Goal: Information Seeking & Learning: Learn about a topic

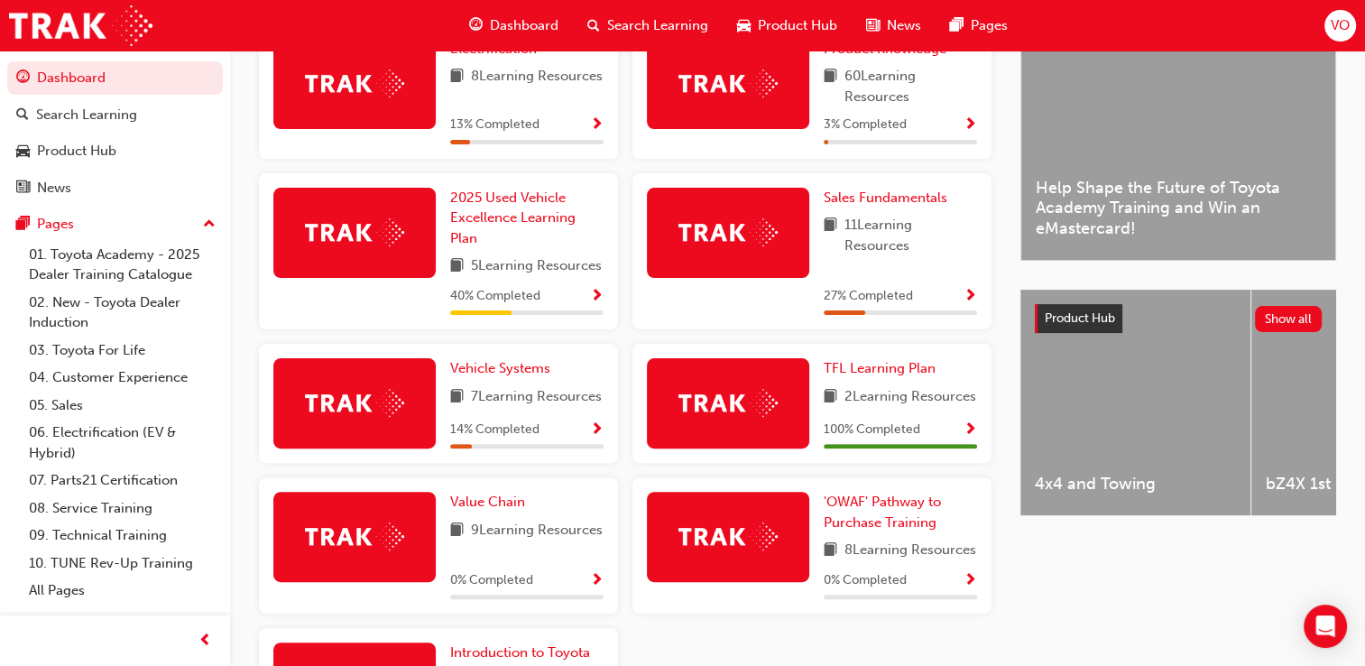
scroll to position [476, 0]
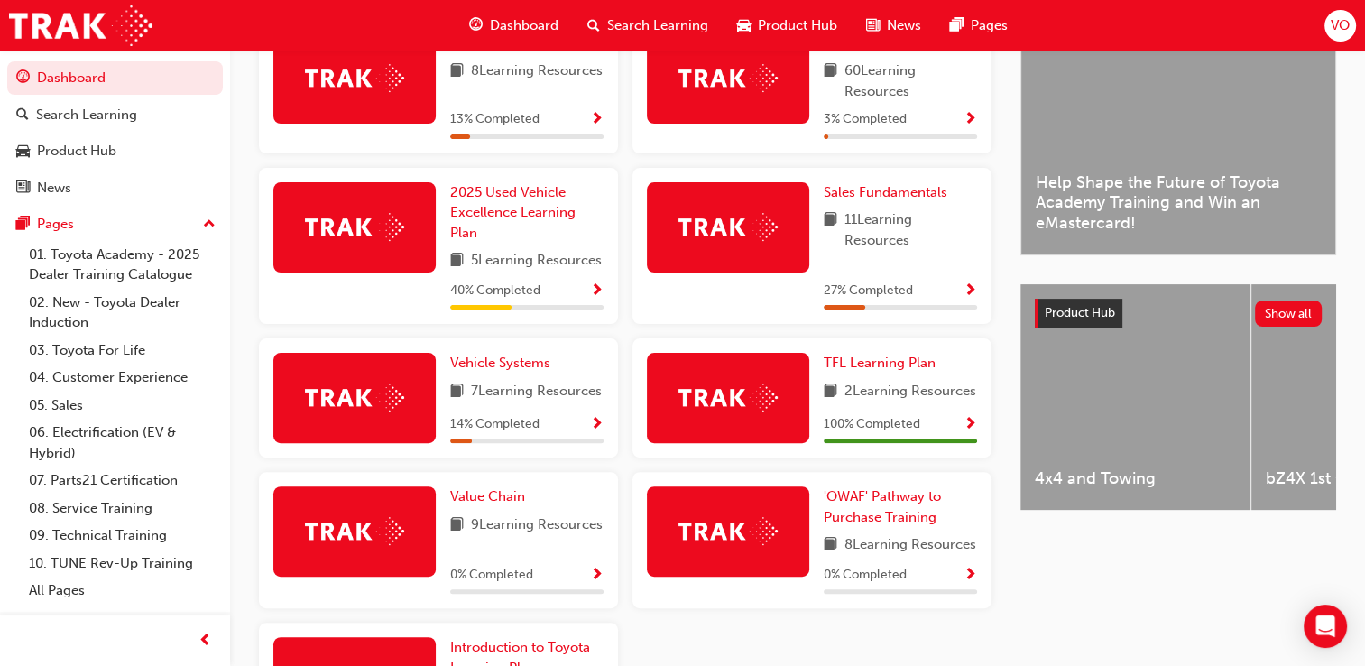
click at [405, 310] on div at bounding box center [354, 246] width 162 height 128
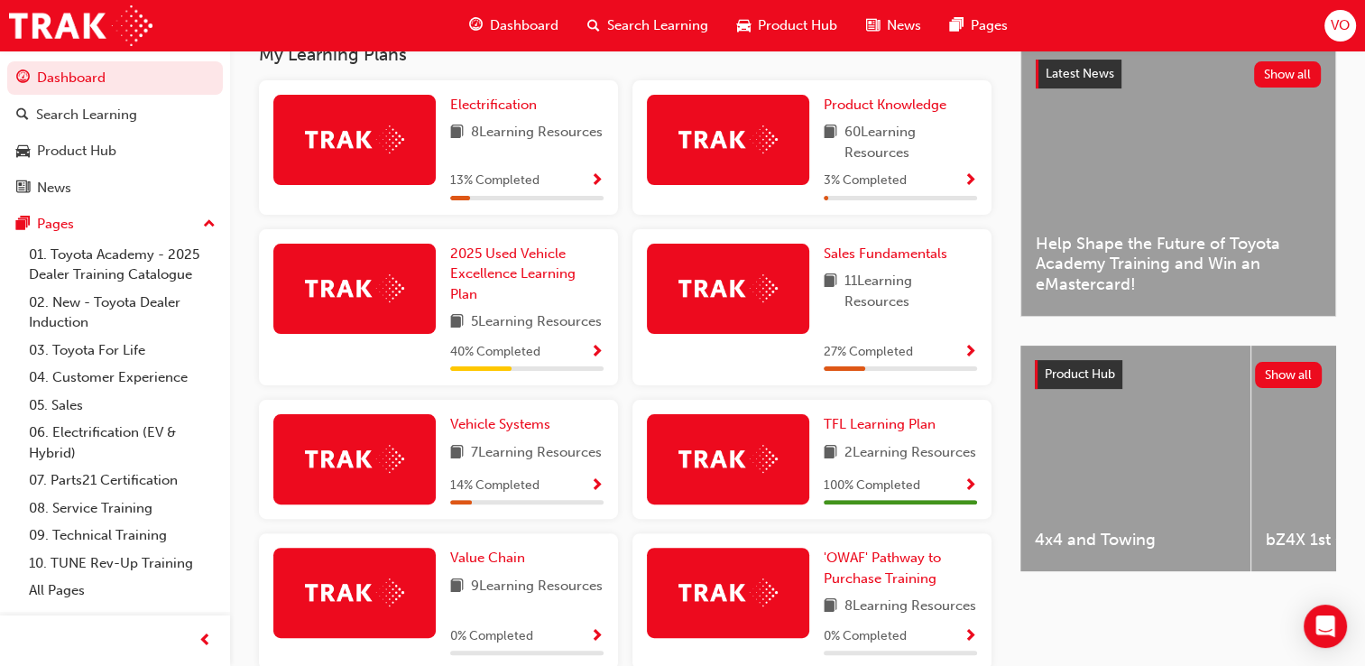
scroll to position [404, 0]
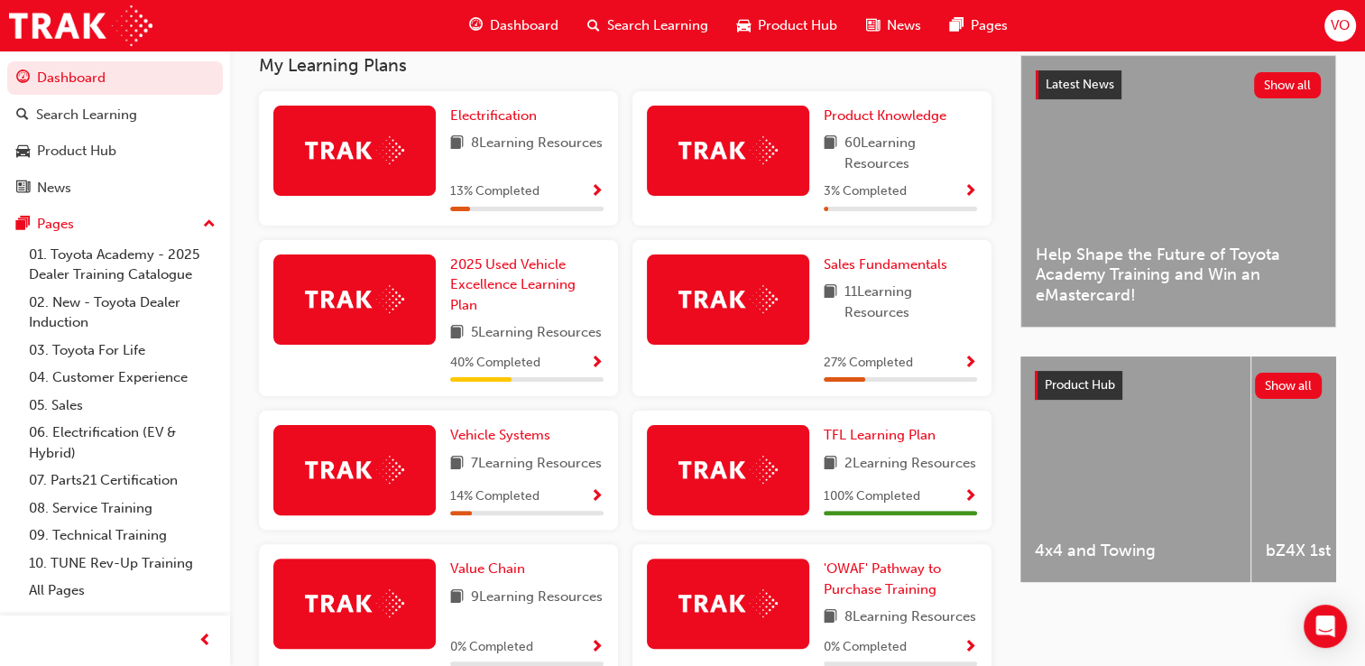
click at [859, 150] on span "60 Learning Resources" at bounding box center [911, 153] width 133 height 41
click at [969, 192] on span "Show Progress" at bounding box center [971, 192] width 14 height 16
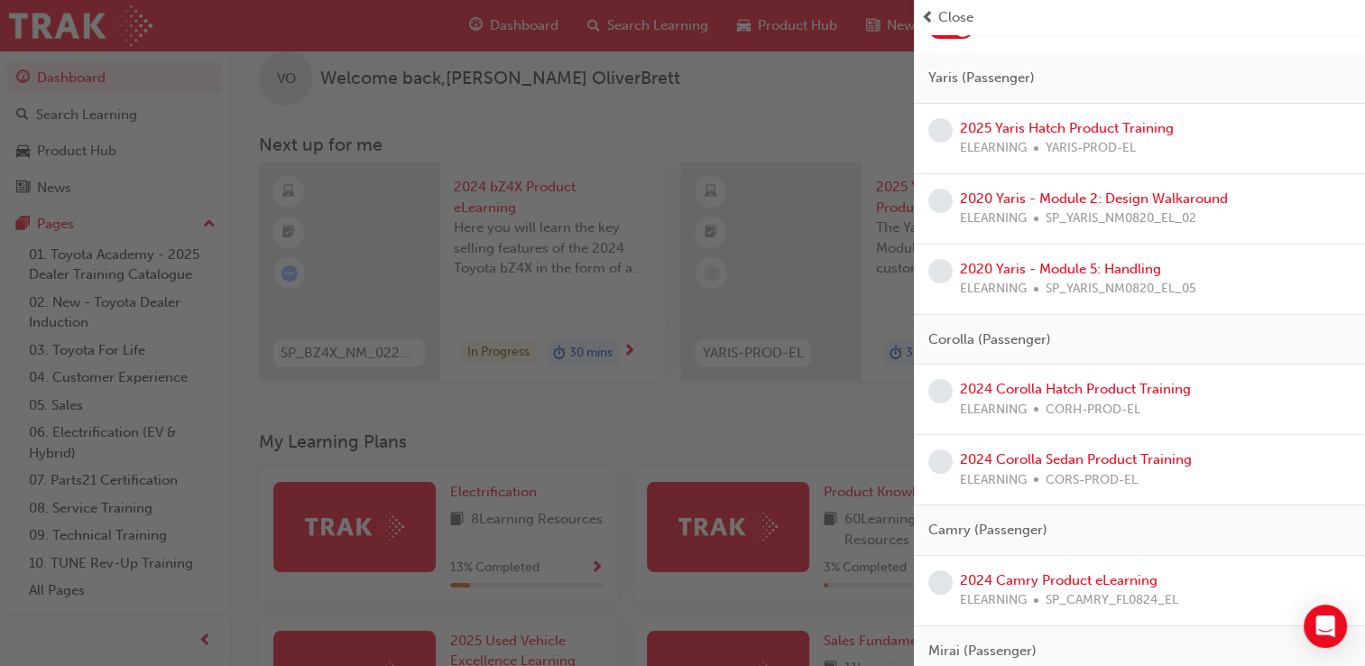
scroll to position [147, 0]
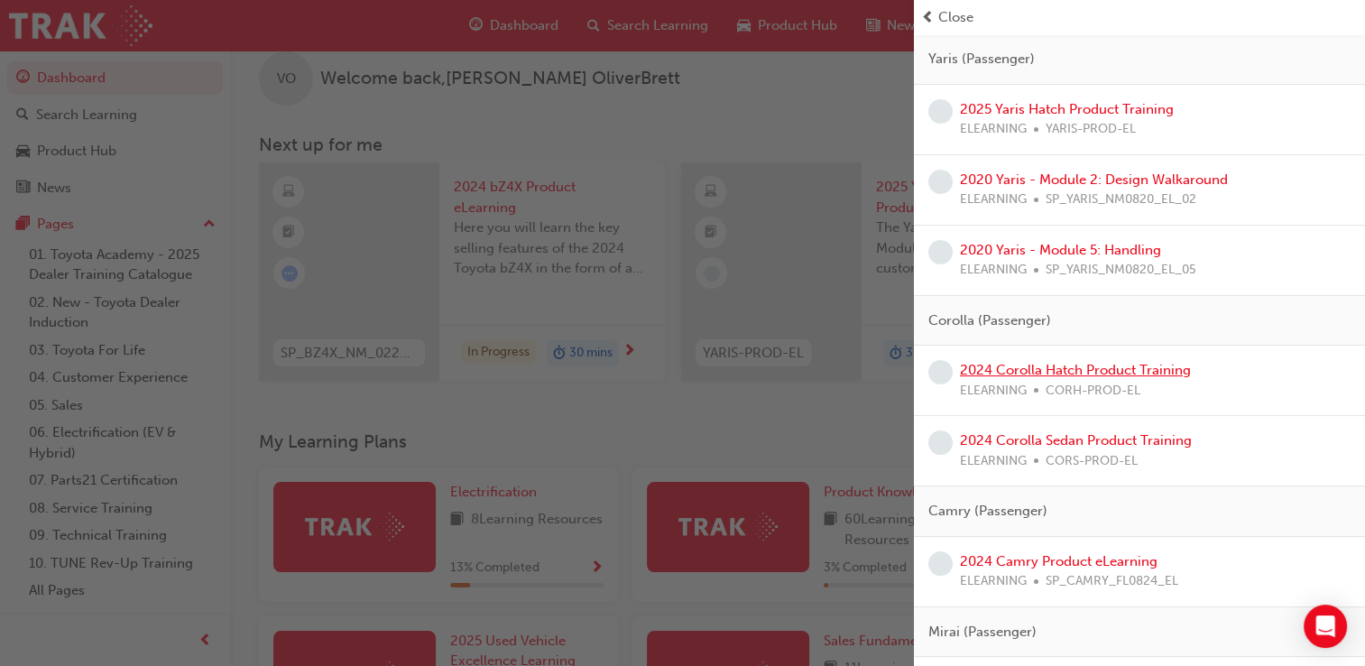
click at [1048, 374] on link "2024 Corolla Hatch Product Training" at bounding box center [1075, 370] width 231 height 16
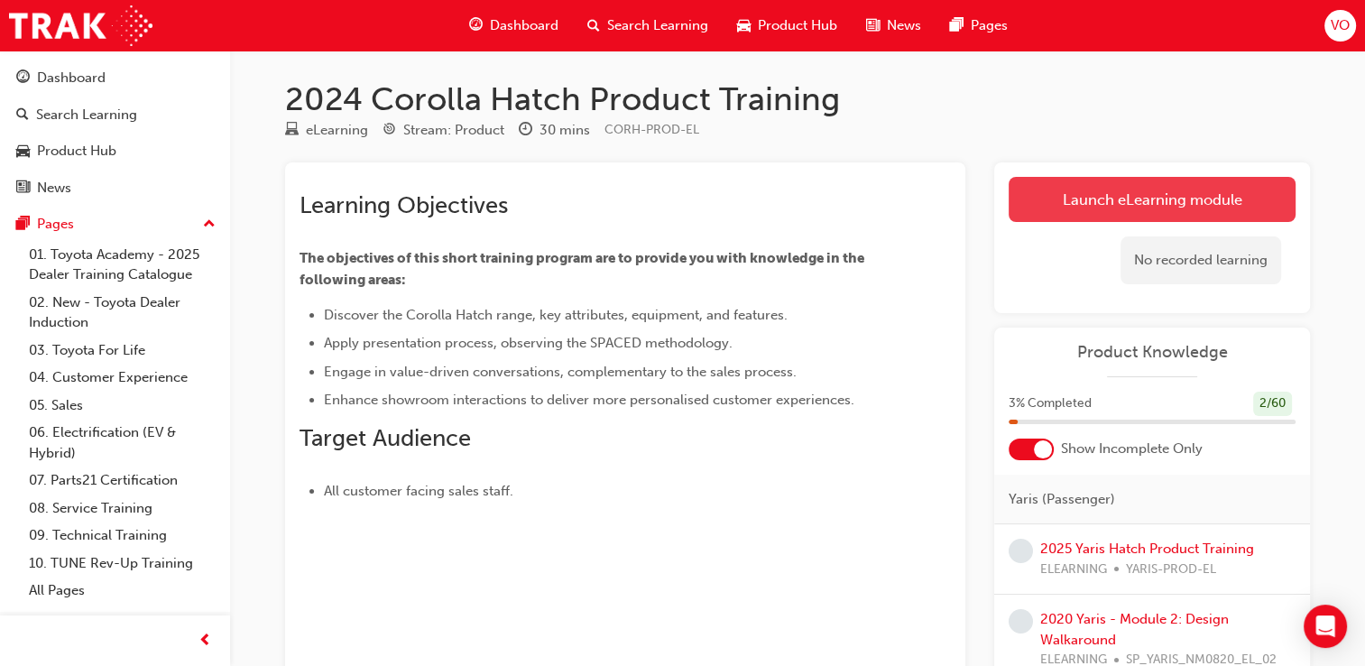
click at [1129, 204] on link "Launch eLearning module" at bounding box center [1152, 199] width 287 height 45
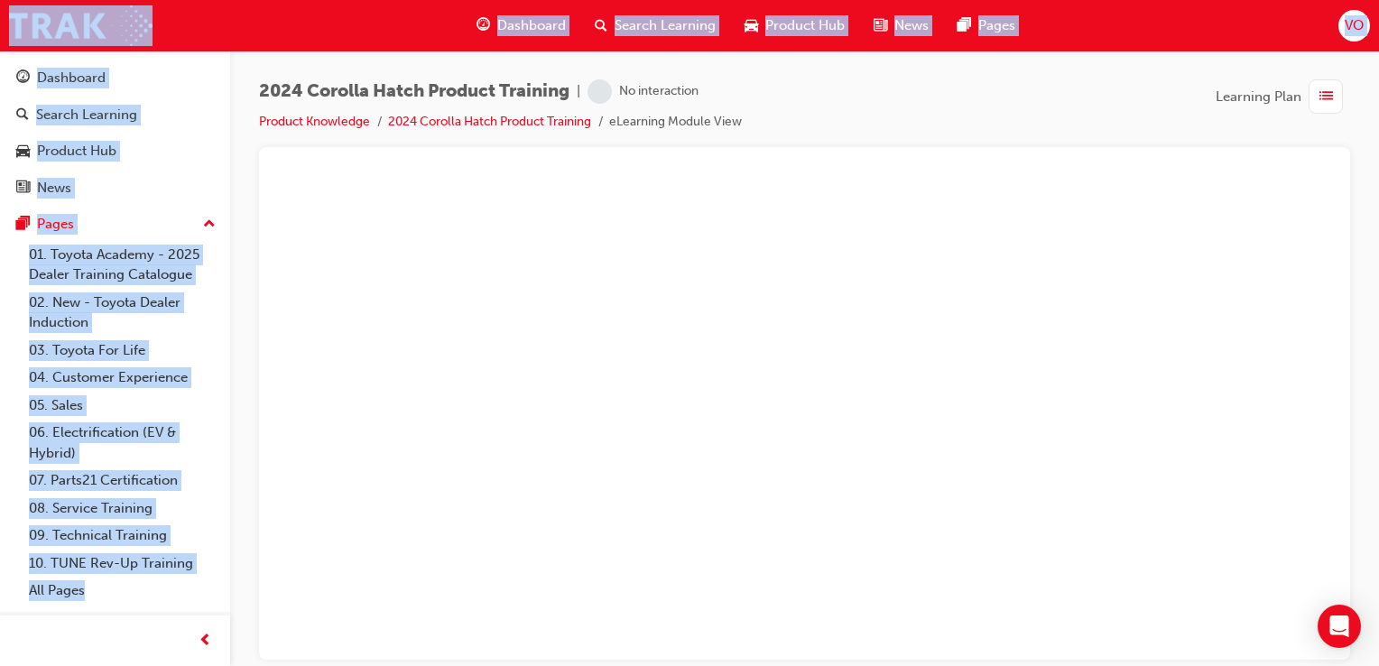
click at [1078, 92] on div "2024 Corolla Hatch Product Training | No interaction Product Knowledge 2024 Cor…" at bounding box center [804, 113] width 1091 height 68
